Goal: Find specific fact: Find specific fact

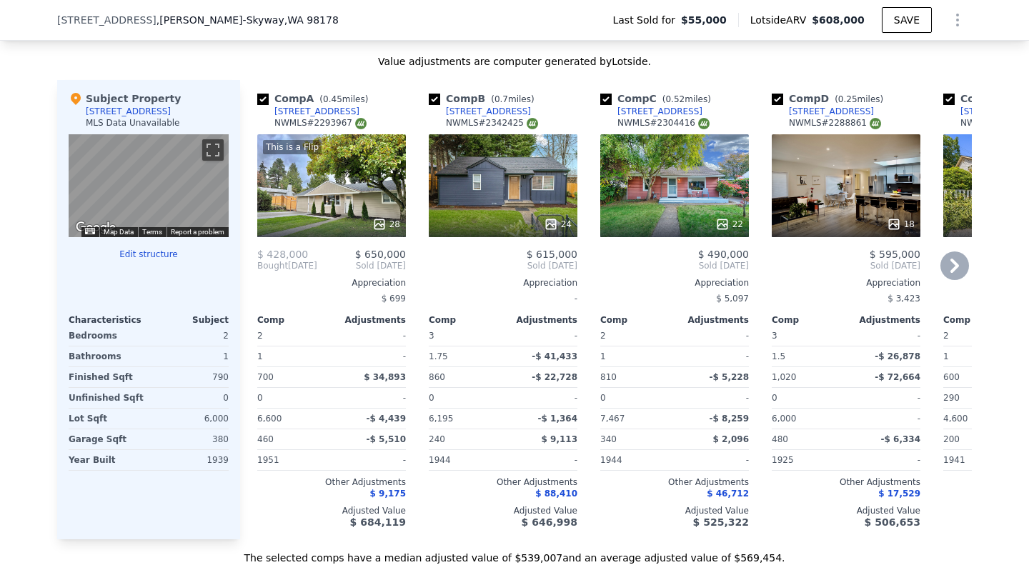
scroll to position [1354, 0]
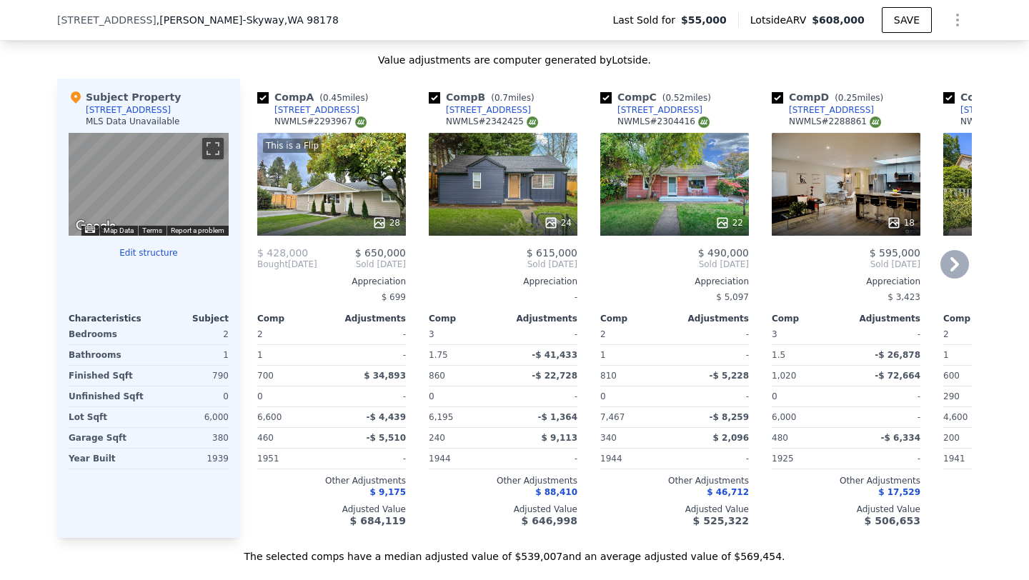
click at [954, 277] on icon at bounding box center [954, 264] width 29 height 29
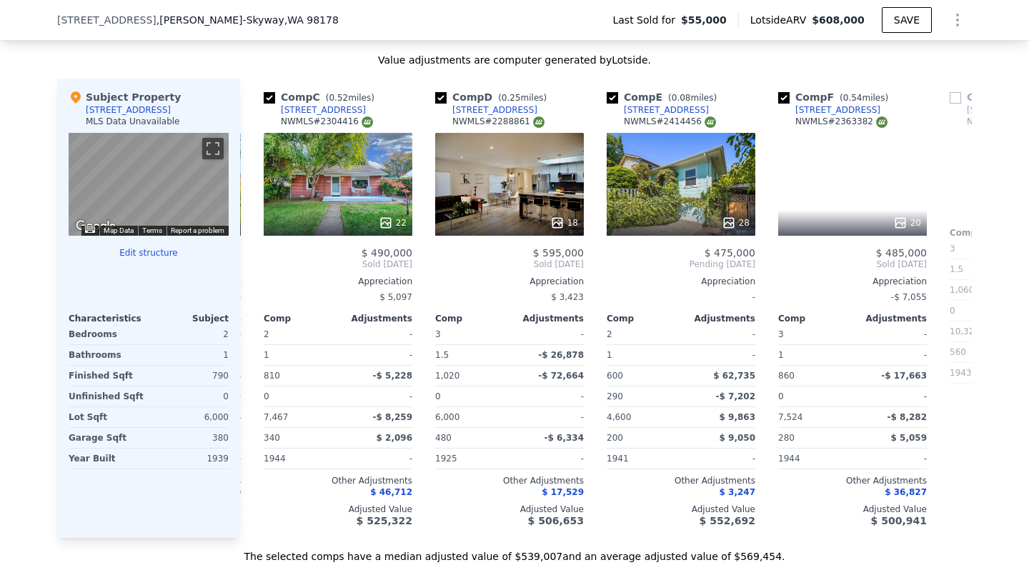
scroll to position [0, 343]
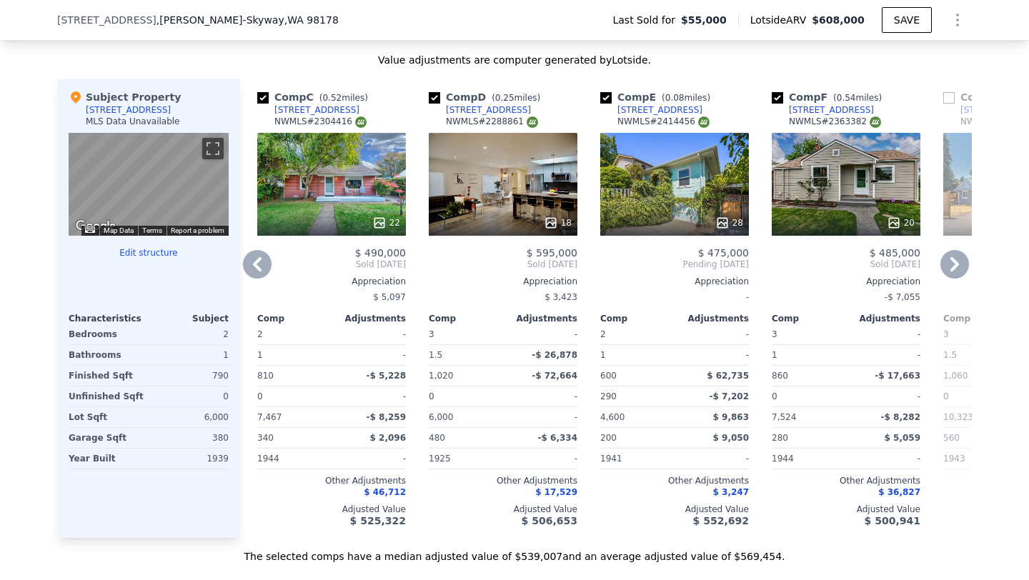
click at [950, 271] on icon at bounding box center [954, 264] width 9 height 14
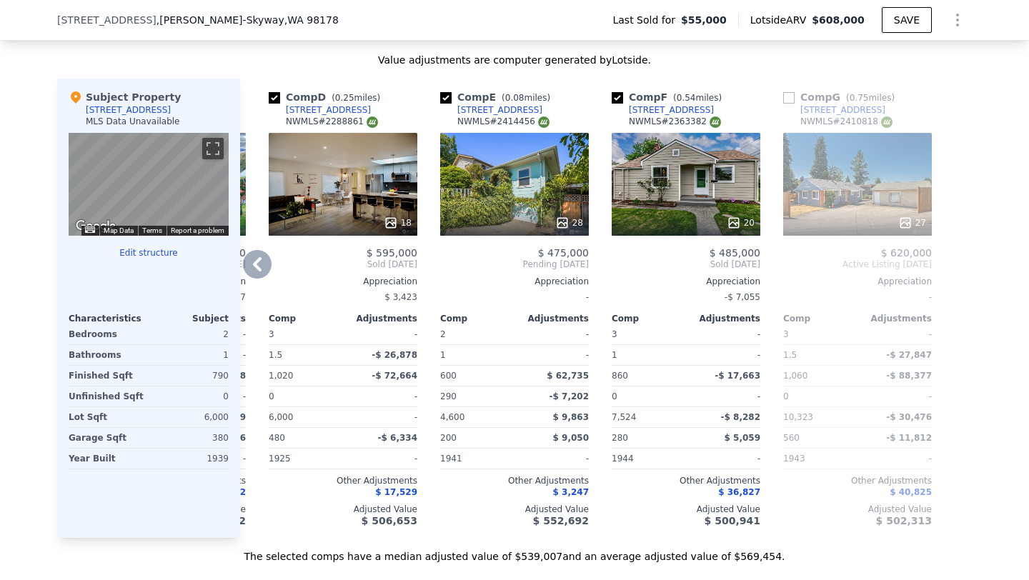
click at [235, 270] on span "Sold [DATE]" at bounding box center [171, 264] width 149 height 11
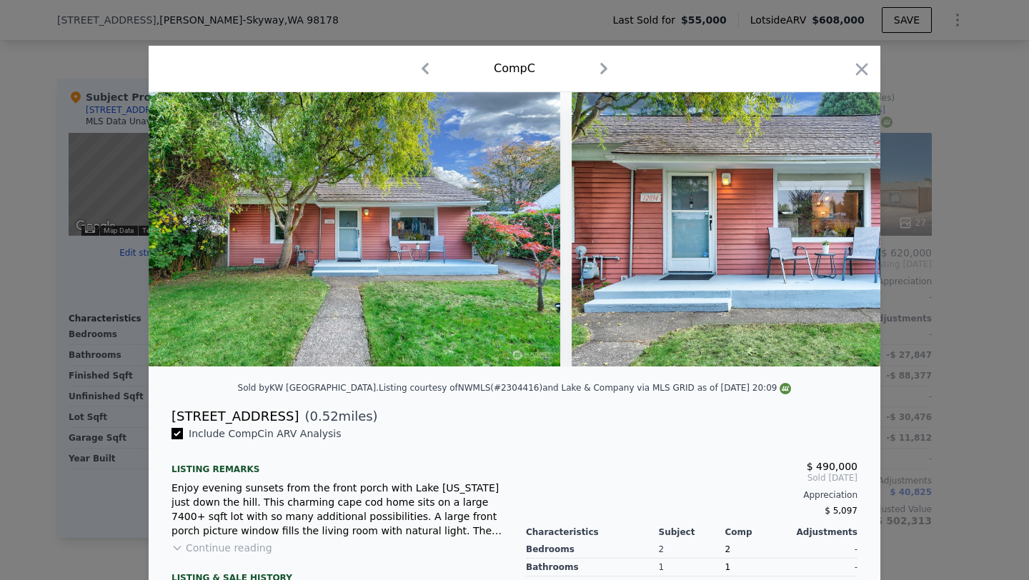
click at [879, 225] on div at bounding box center [514, 290] width 1029 height 580
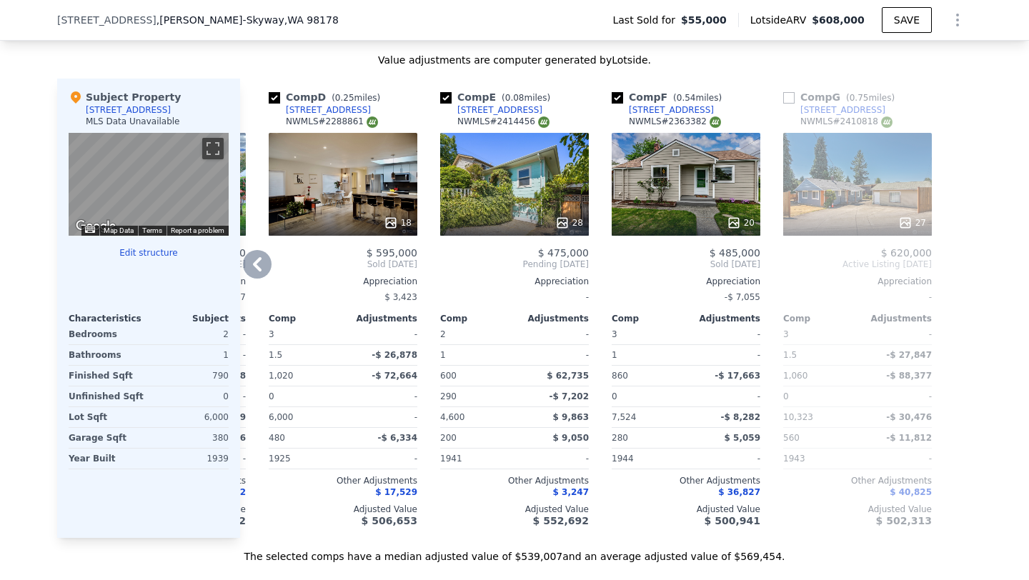
click at [256, 279] on icon at bounding box center [257, 264] width 29 height 29
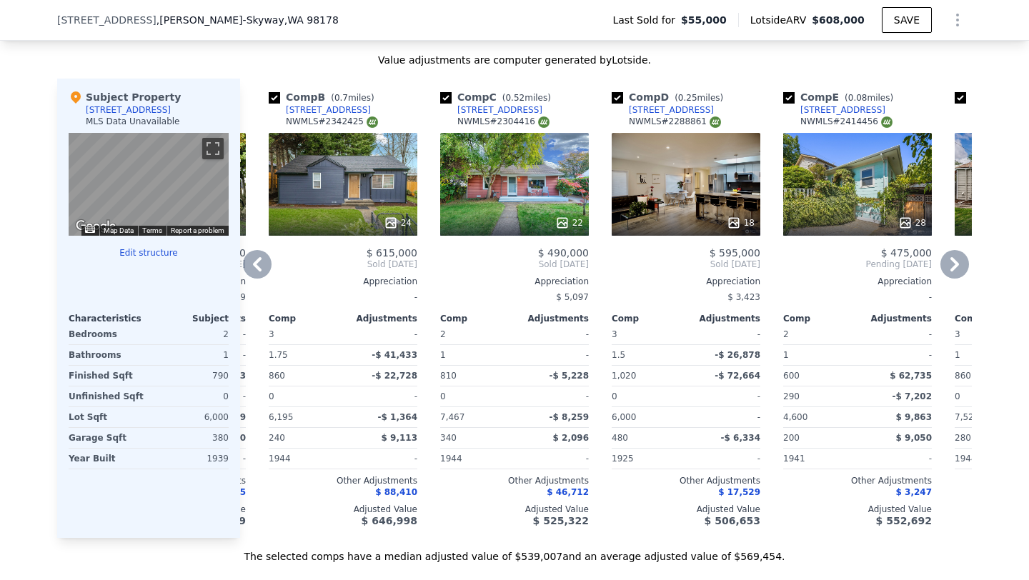
click at [256, 279] on icon at bounding box center [257, 264] width 29 height 29
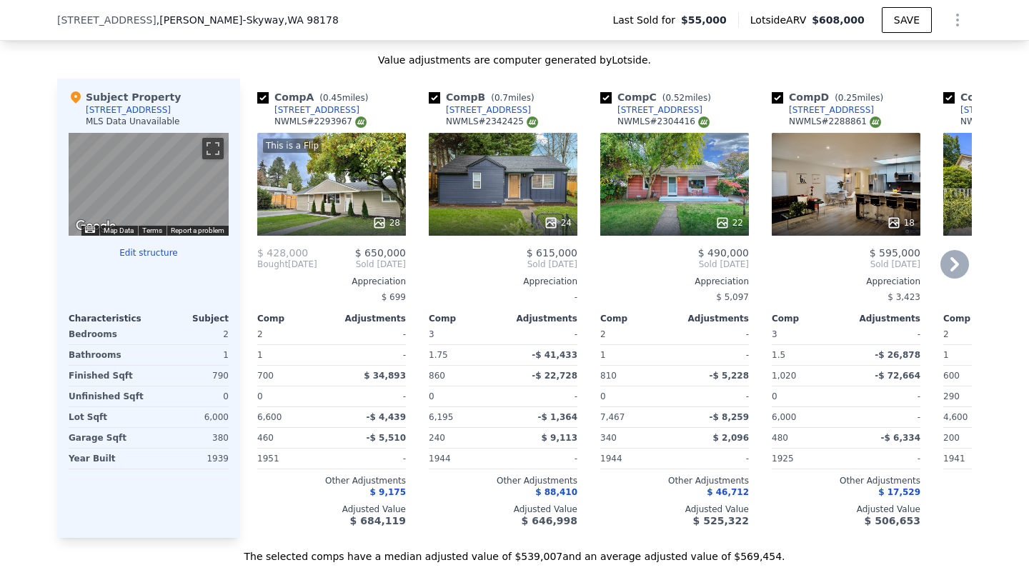
click at [961, 271] on icon at bounding box center [954, 264] width 29 height 29
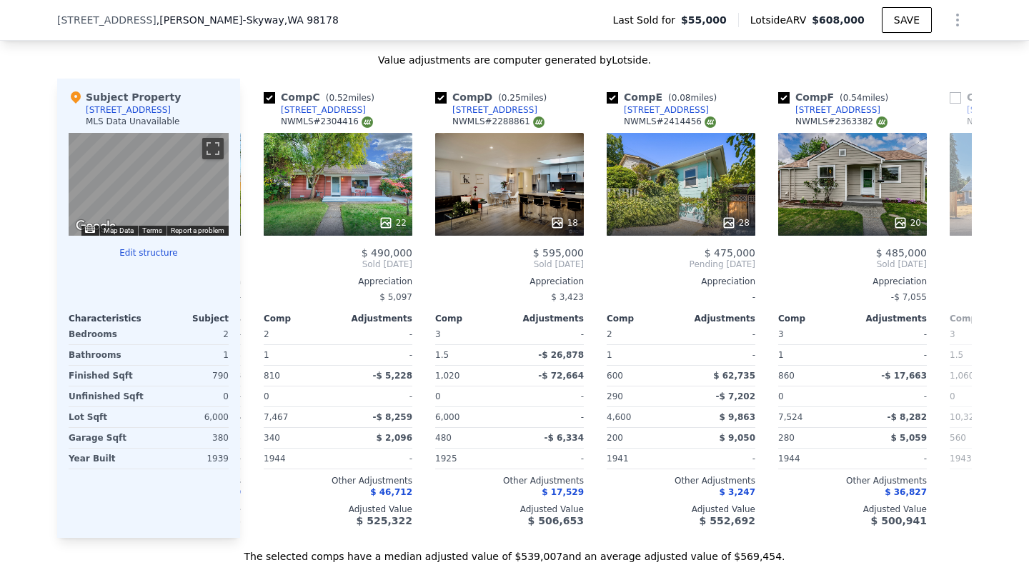
scroll to position [0, 343]
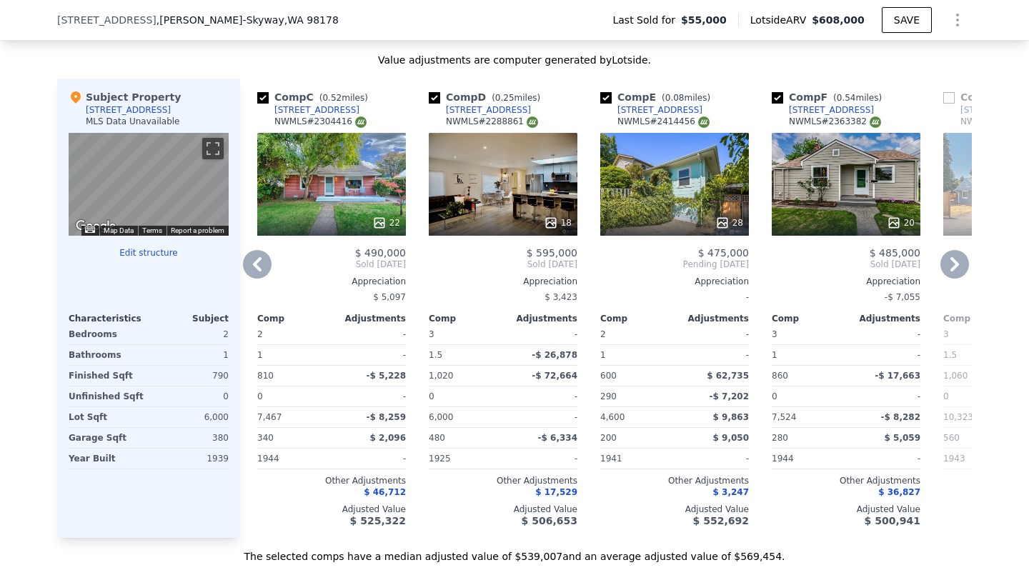
click at [961, 271] on icon at bounding box center [954, 264] width 29 height 29
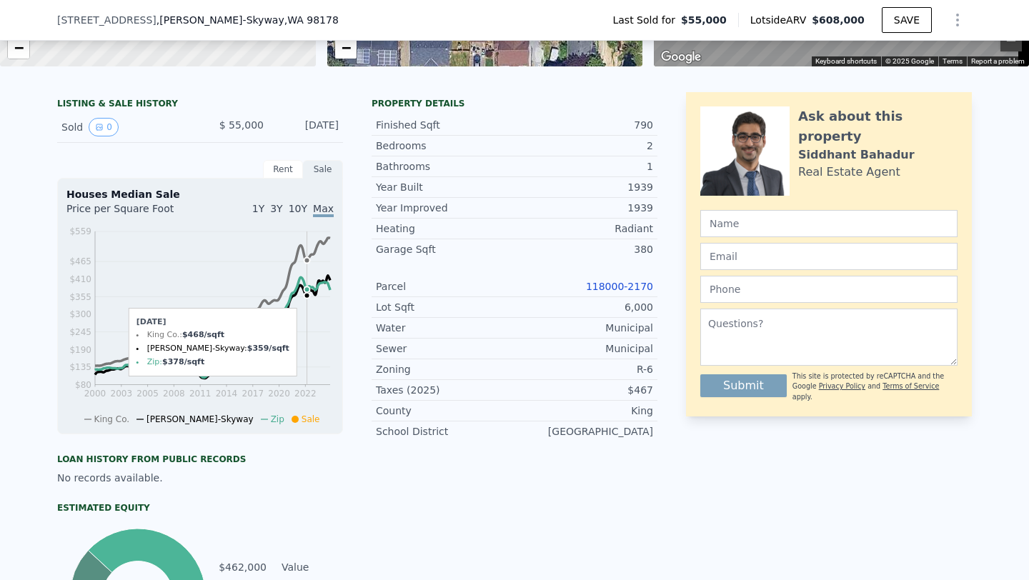
scroll to position [0, 0]
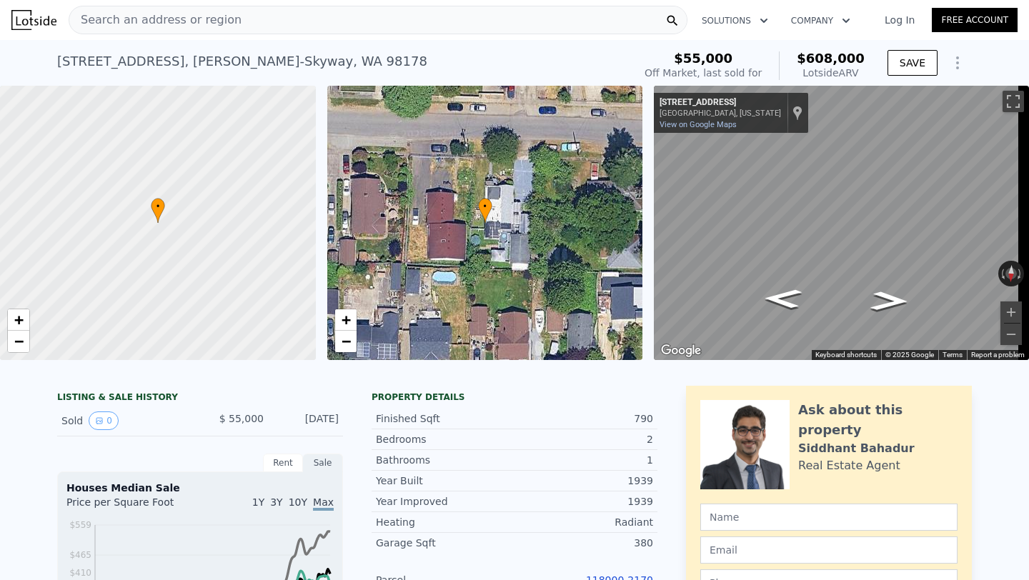
click at [244, 61] on div "[STREET_ADDRESS]" at bounding box center [242, 61] width 370 height 20
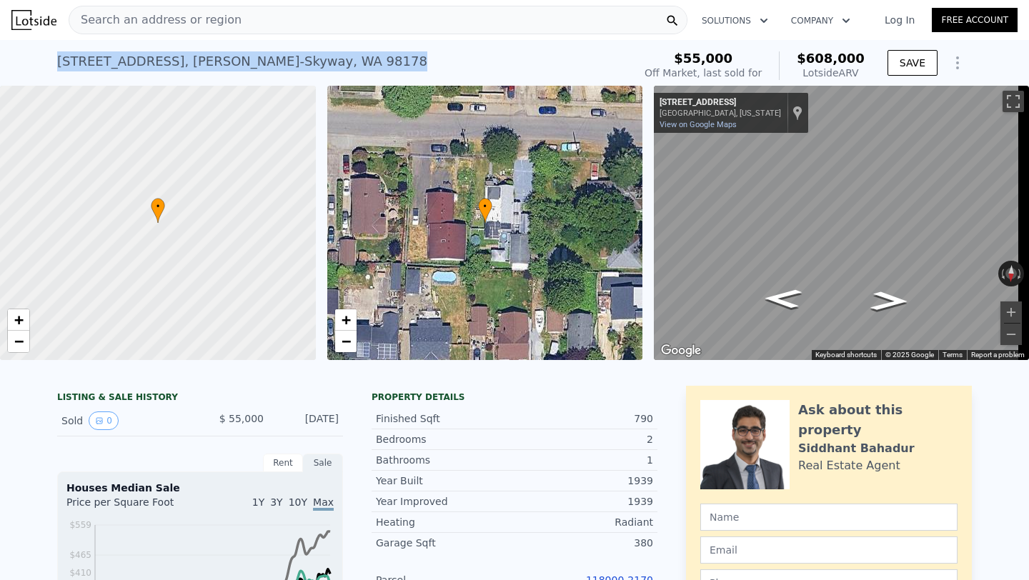
click at [244, 61] on div "[STREET_ADDRESS]" at bounding box center [242, 61] width 370 height 20
copy div "[STREET_ADDRESS] Sold [DATE] for $55k (~ARV $608k )"
